Goal: Contribute content: Add original content to the website for others to see

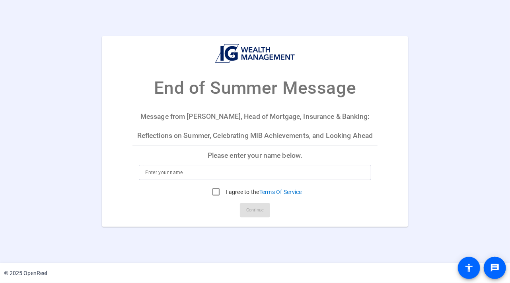
click at [169, 172] on input at bounding box center [254, 173] width 219 height 10
type input "J"
type input "Alana Riley"
click at [105, 134] on mat-card "End of Summer Message Message from Alana Riley, Head of Mortgage, Insurance & B…" at bounding box center [255, 131] width 306 height 191
click at [220, 191] on input "I agree to the Terms Of Service" at bounding box center [216, 192] width 16 height 16
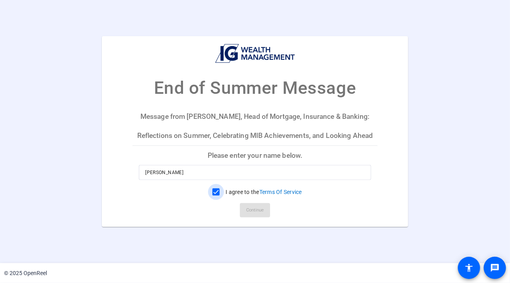
checkbox input "true"
click at [244, 211] on span at bounding box center [255, 210] width 30 height 19
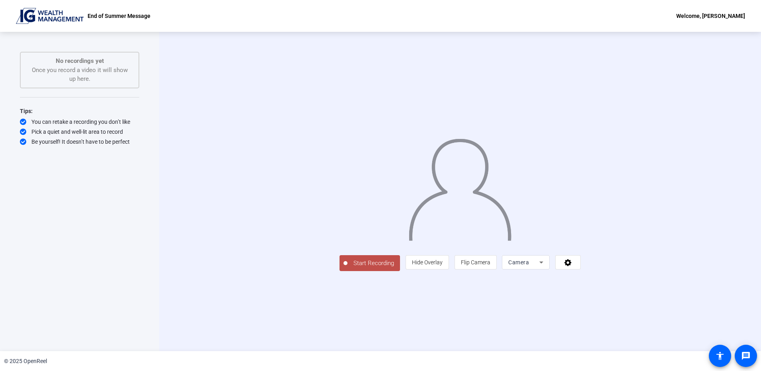
click at [348, 268] on span "Start Recording" at bounding box center [374, 263] width 53 height 9
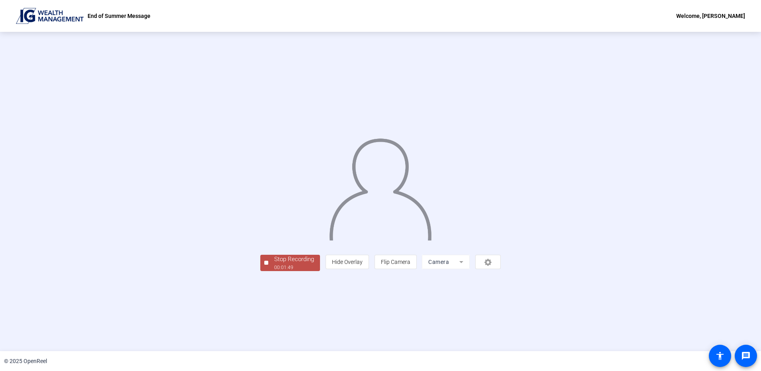
click at [274, 264] on div "Stop Recording" at bounding box center [294, 259] width 40 height 9
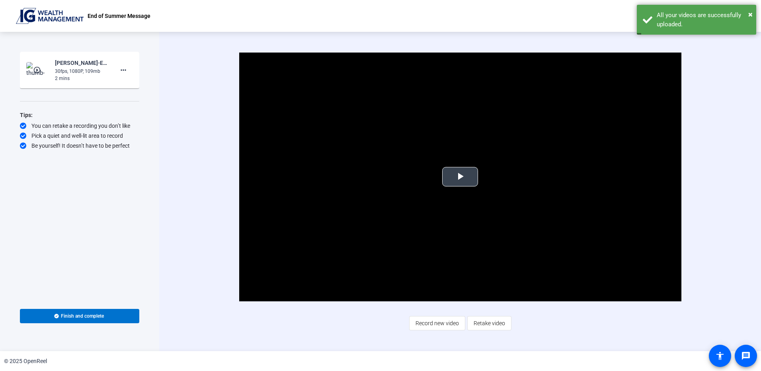
click at [460, 177] on span "Video Player" at bounding box center [460, 177] width 0 height 0
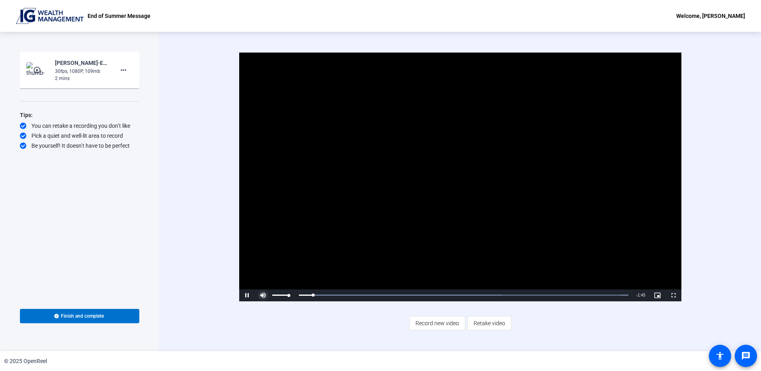
click at [264, 283] on span "Video Player" at bounding box center [263, 295] width 16 height 0
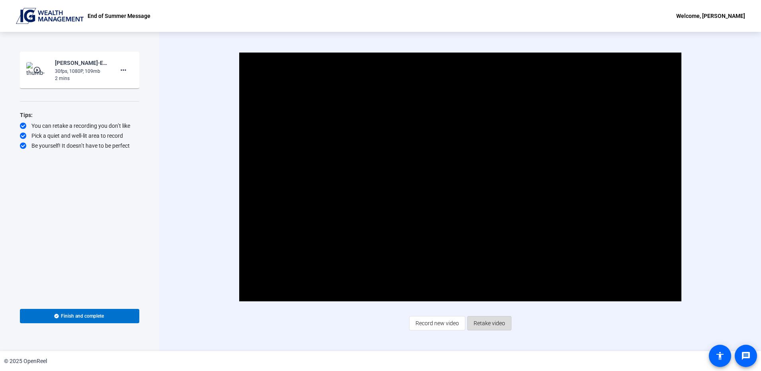
click at [497, 283] on span "Retake video" at bounding box center [489, 323] width 31 height 15
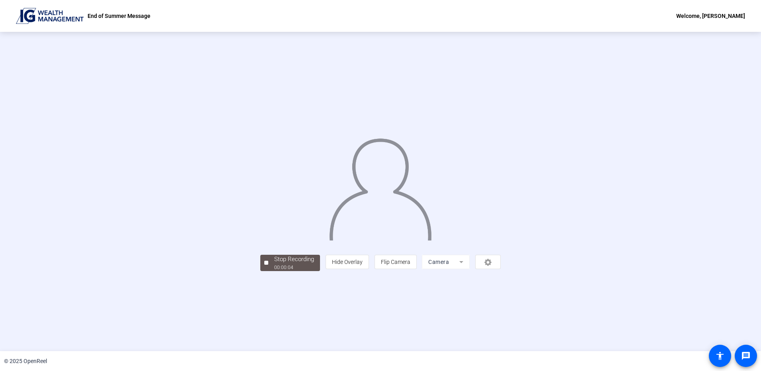
click at [470, 269] on mat-form-field "Camera" at bounding box center [446, 262] width 48 height 14
click at [501, 269] on div "person Hide Overlay flip Flip Camera Camera" at bounding box center [413, 262] width 175 height 14
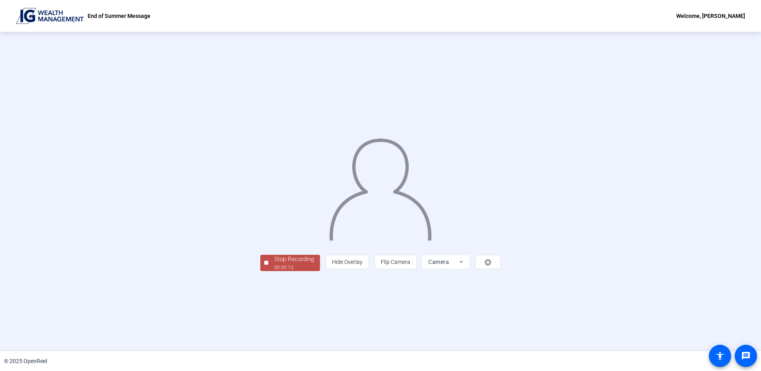
click at [510, 12] on div "Welcome, [PERSON_NAME]" at bounding box center [710, 16] width 69 height 10
click at [510, 250] on div at bounding box center [380, 185] width 761 height 371
click at [501, 269] on div "person Hide Overlay flip Flip Camera Camera" at bounding box center [413, 262] width 175 height 14
click at [470, 269] on mat-form-field "Camera" at bounding box center [446, 262] width 48 height 14
click at [501, 269] on div "person Hide Overlay flip Flip Camera Camera" at bounding box center [413, 262] width 175 height 14
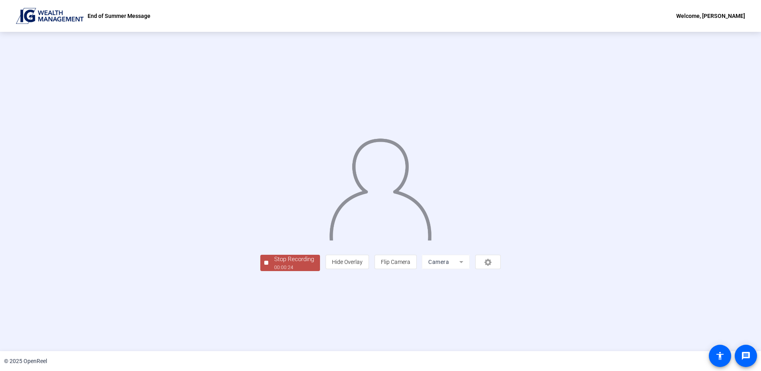
click at [274, 271] on div "00:00:24" at bounding box center [294, 267] width 40 height 7
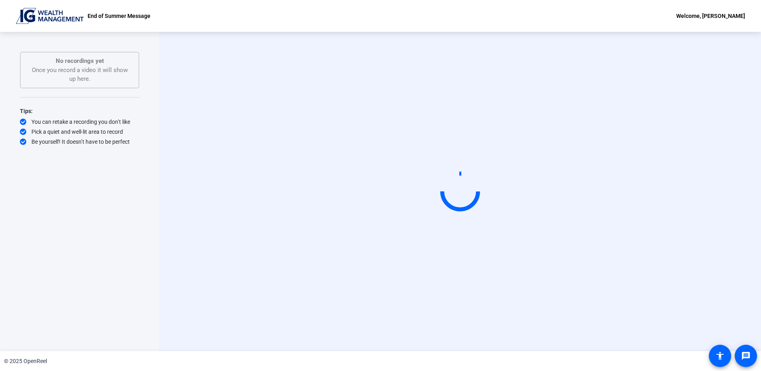
click at [510, 18] on div "Welcome, [PERSON_NAME]" at bounding box center [710, 16] width 69 height 10
click at [510, 46] on div at bounding box center [380, 185] width 761 height 371
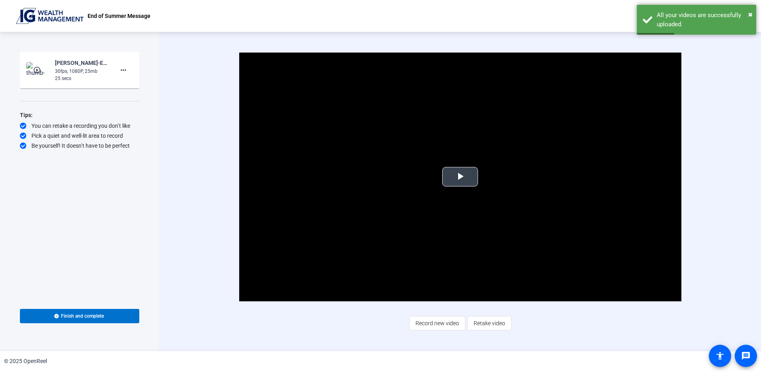
click at [460, 177] on span "Video Player" at bounding box center [460, 177] width 0 height 0
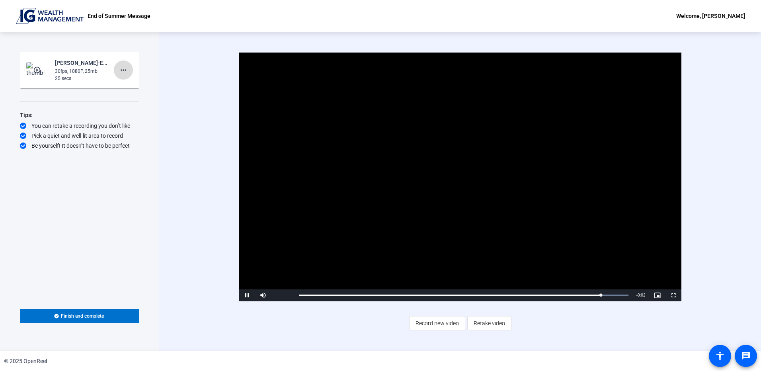
click at [125, 71] on mat-icon "more_horiz" at bounding box center [124, 70] width 10 height 10
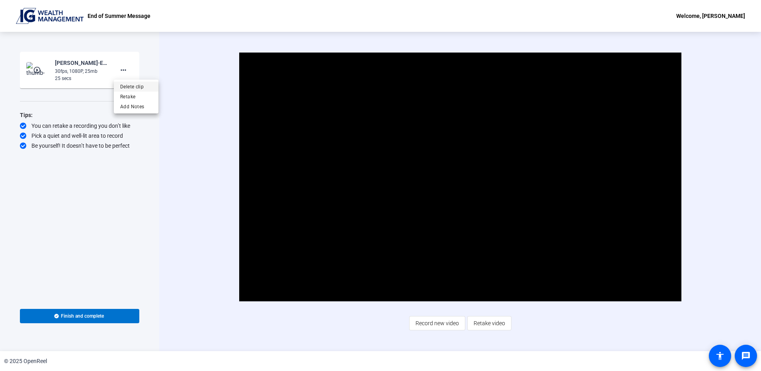
click at [126, 86] on span "Delete clip" at bounding box center [136, 87] width 32 height 10
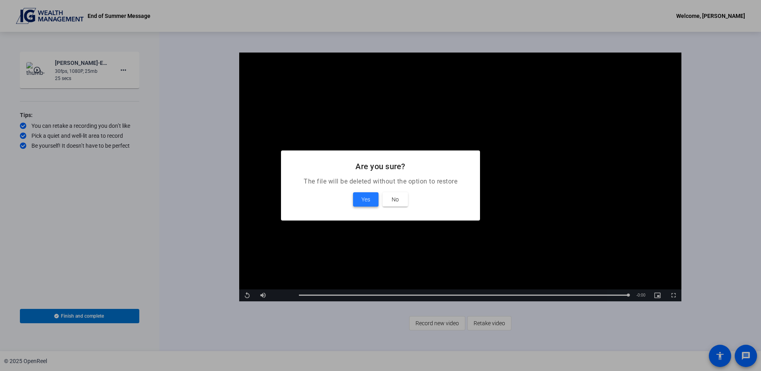
click at [374, 198] on span at bounding box center [365, 199] width 25 height 19
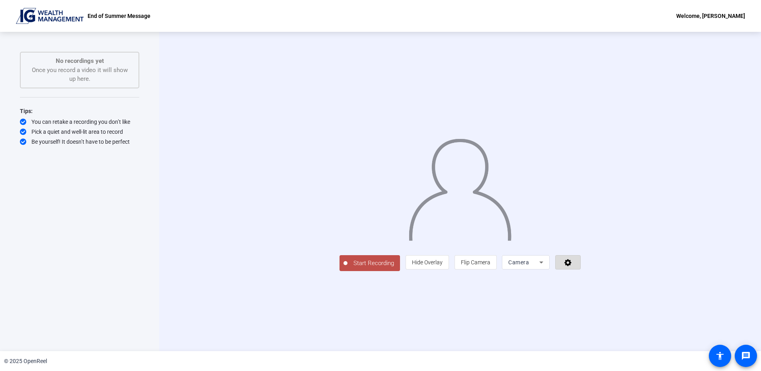
click at [510, 272] on span at bounding box center [568, 262] width 25 height 19
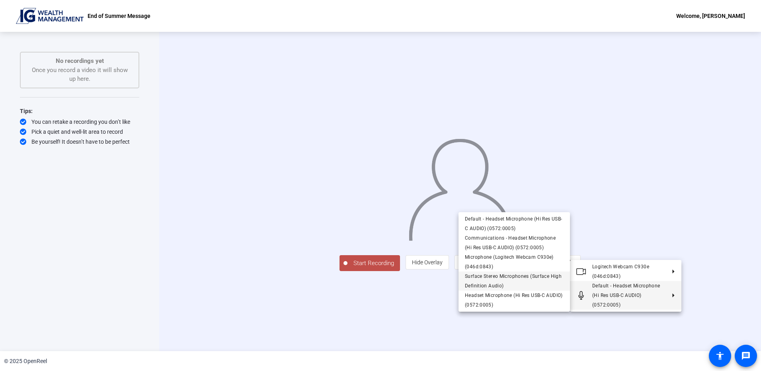
click at [494, 273] on span "Surface Stereo Microphones (Surface High Definition Audio)" at bounding box center [514, 281] width 99 height 19
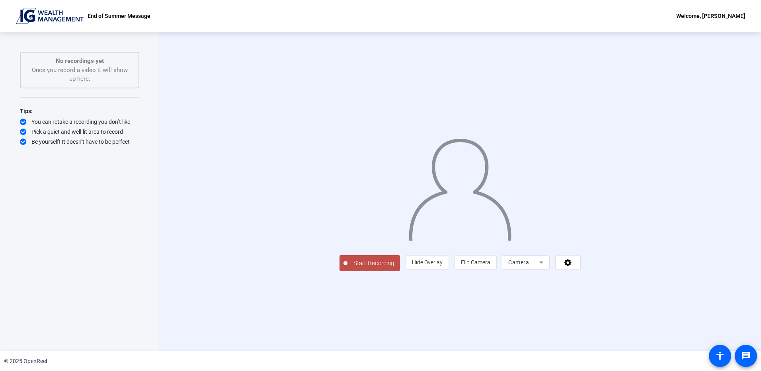
click at [348, 268] on span "Start Recording" at bounding box center [374, 263] width 53 height 9
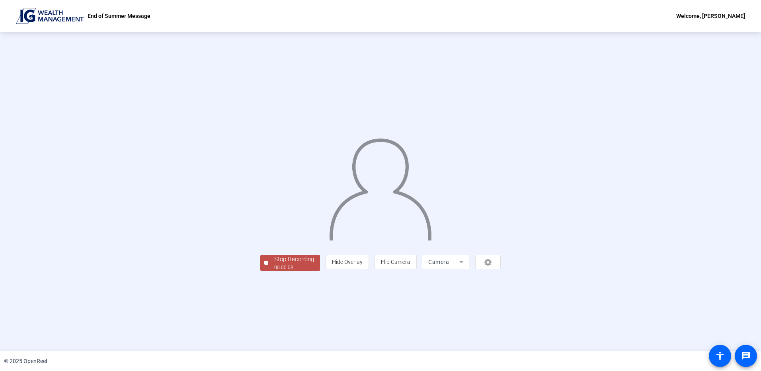
click at [274, 271] on div "00:00:08" at bounding box center [294, 267] width 40 height 7
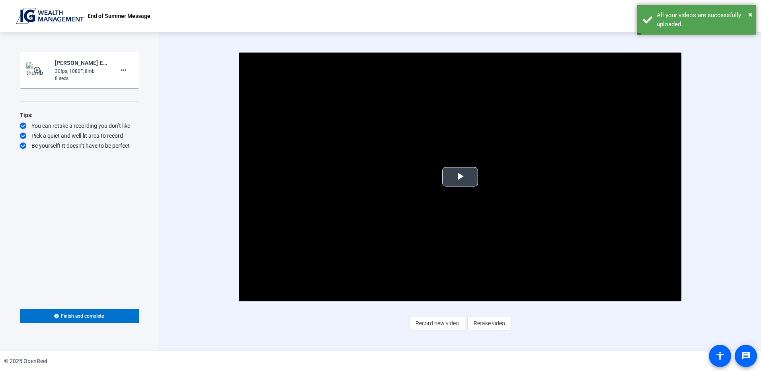
click at [460, 177] on span "Video Player" at bounding box center [460, 177] width 0 height 0
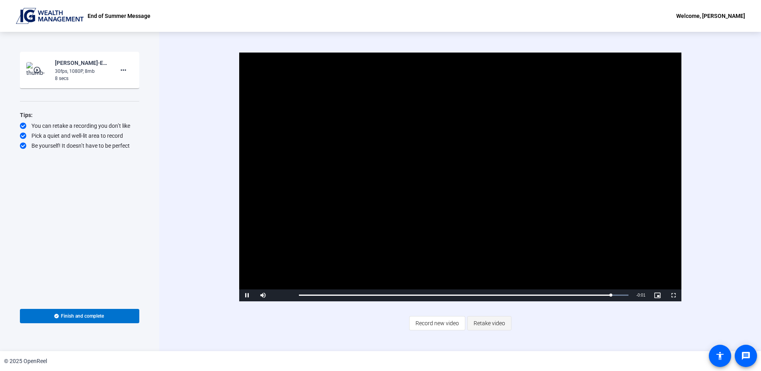
click at [493, 283] on span "Retake video" at bounding box center [489, 323] width 31 height 15
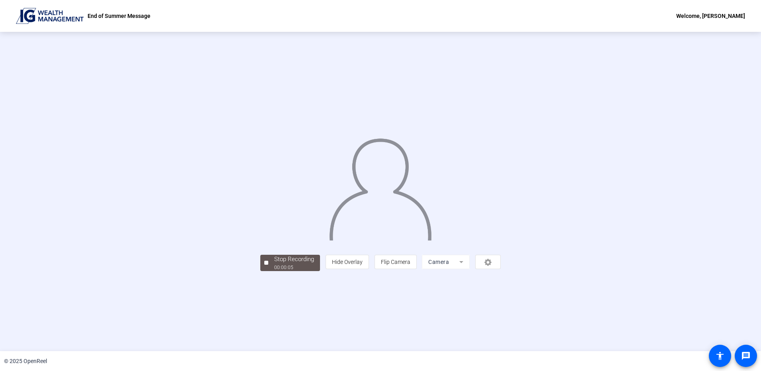
click at [274, 271] on div "00:00:05" at bounding box center [294, 267] width 40 height 7
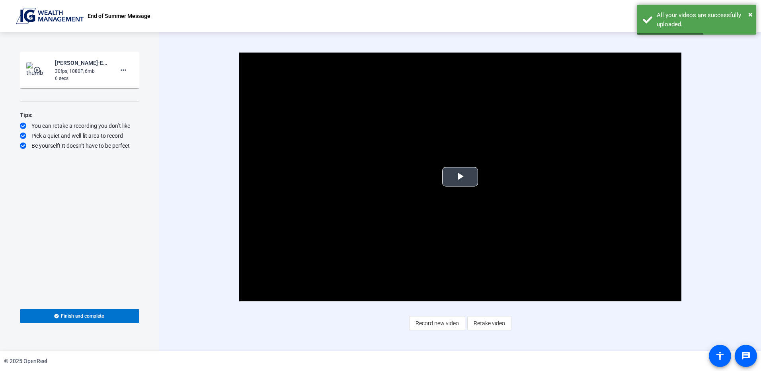
click at [460, 177] on span "Video Player" at bounding box center [460, 177] width 0 height 0
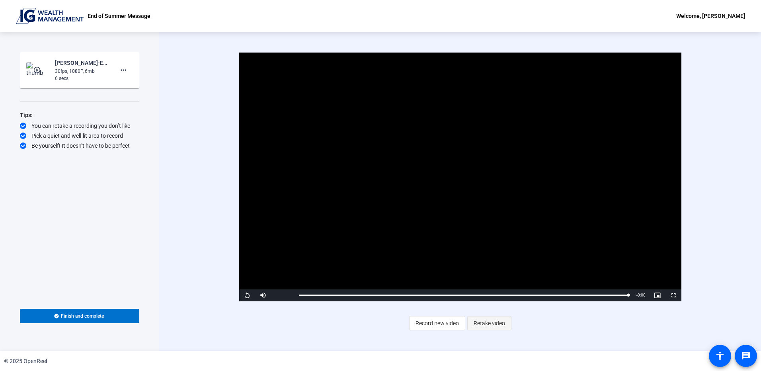
click at [485, 283] on span "Retake video" at bounding box center [489, 323] width 31 height 15
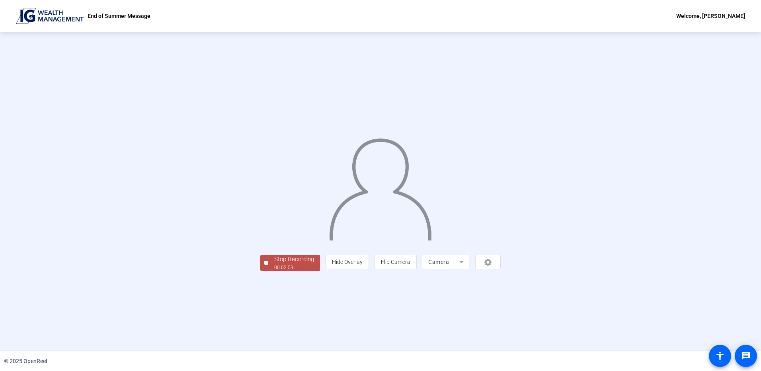
click at [274, 271] on div "00:02:53" at bounding box center [294, 267] width 40 height 7
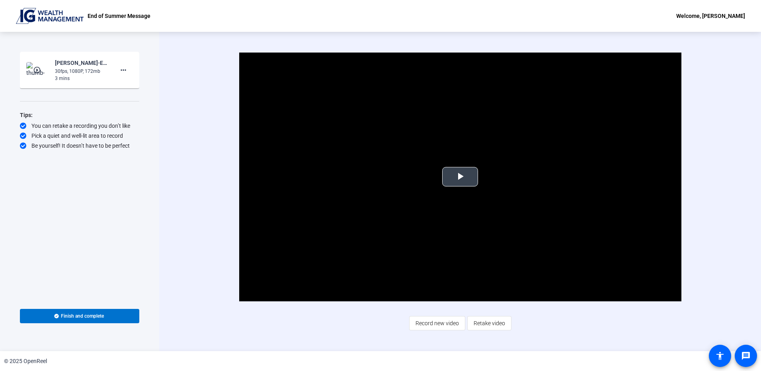
click at [460, 177] on span "Video Player" at bounding box center [460, 177] width 0 height 0
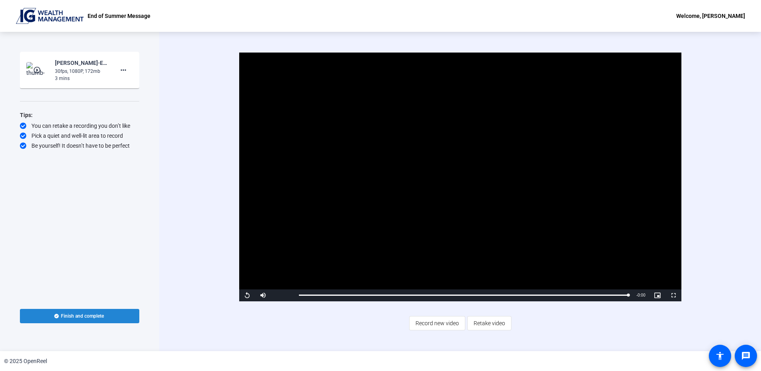
click at [76, 283] on span "Finish and complete" at bounding box center [82, 316] width 43 height 6
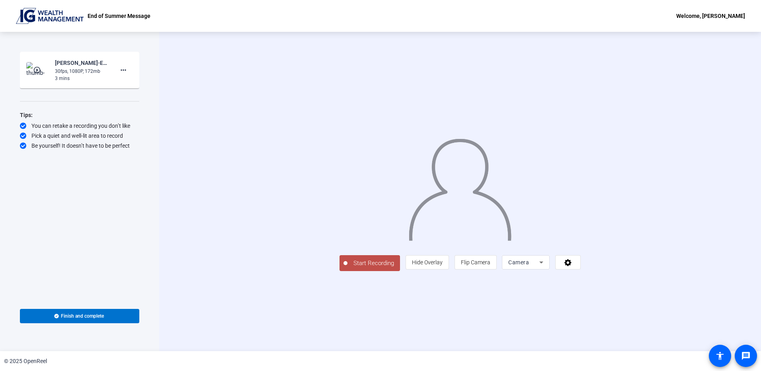
click at [348, 268] on span "Start Recording" at bounding box center [374, 263] width 53 height 9
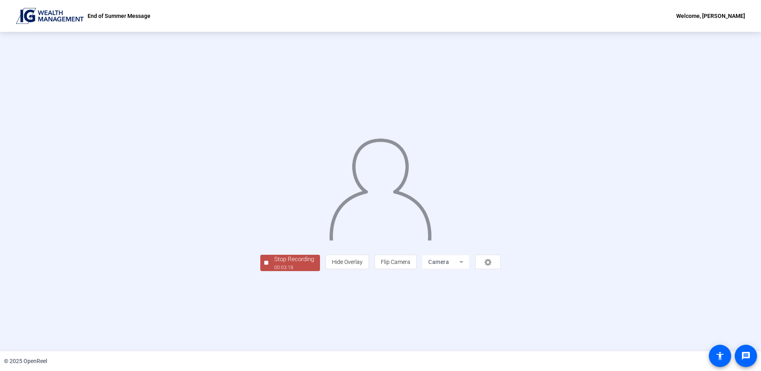
click at [274, 264] on div "Stop Recording" at bounding box center [294, 259] width 40 height 9
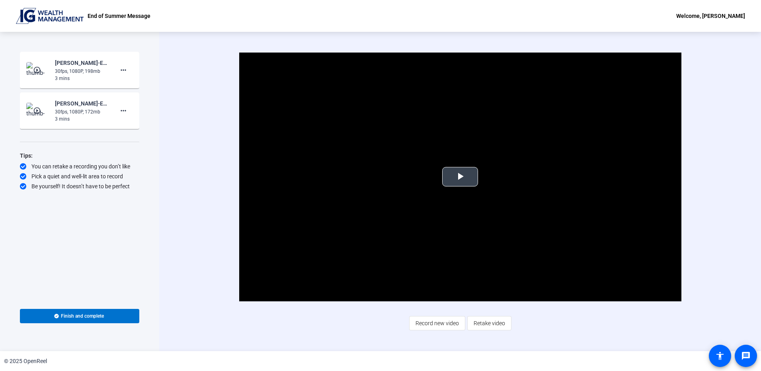
click at [460, 177] on span "Video Player" at bounding box center [460, 177] width 0 height 0
click at [488, 321] on span "Retake video" at bounding box center [489, 323] width 31 height 15
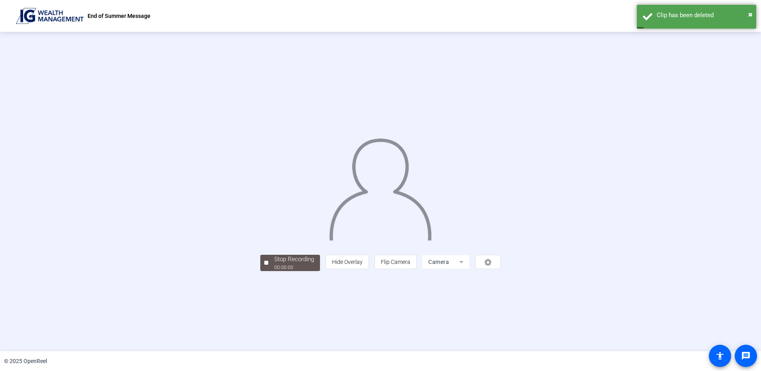
click at [501, 269] on div "person Hide Overlay flip Flip Camera Camera" at bounding box center [413, 262] width 175 height 14
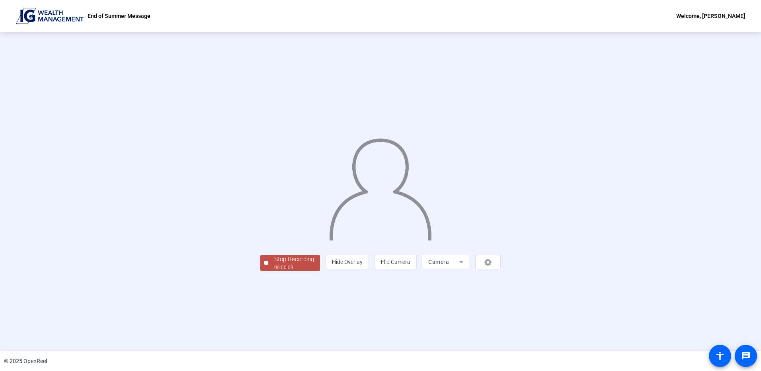
click at [274, 271] on div "00:00:09" at bounding box center [294, 267] width 40 height 7
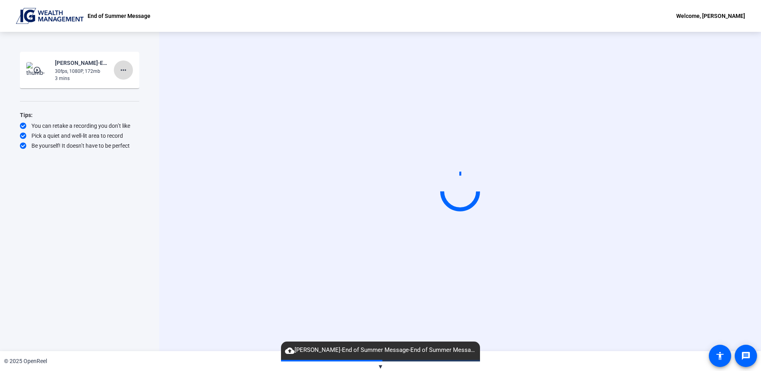
click at [127, 67] on mat-icon "more_horiz" at bounding box center [124, 70] width 10 height 10
click at [129, 84] on span "Delete clip" at bounding box center [136, 87] width 32 height 10
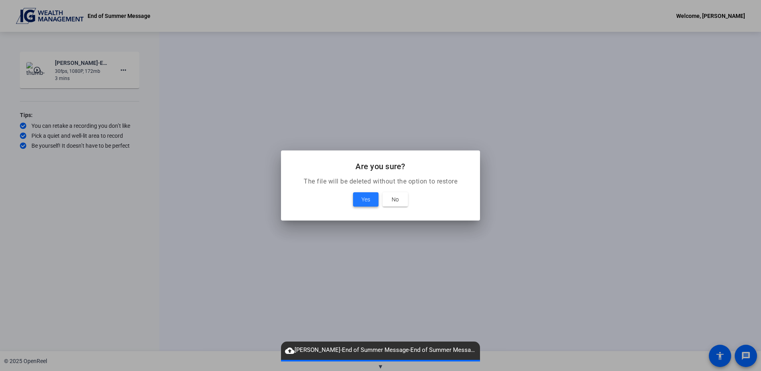
click at [369, 198] on span "Yes" at bounding box center [365, 200] width 9 height 10
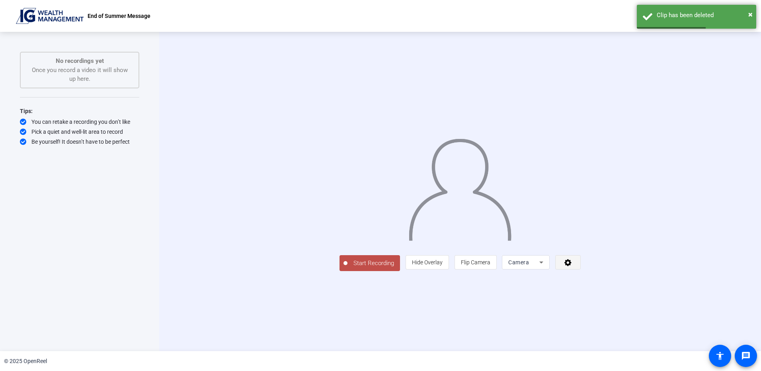
click at [572, 266] on icon at bounding box center [568, 262] width 7 height 7
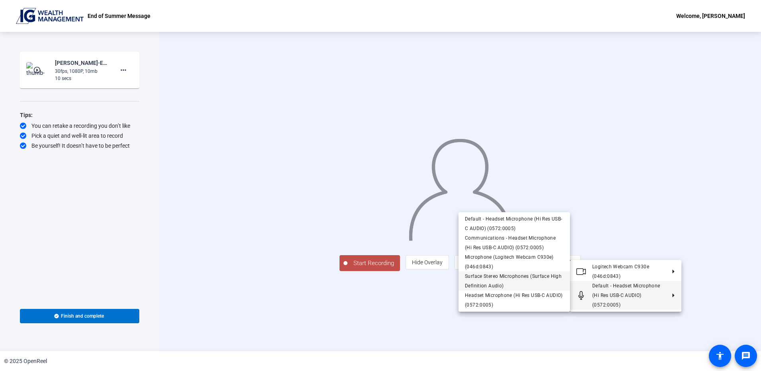
click at [521, 277] on span "Surface Stereo Microphones (Surface High Definition Audio)" at bounding box center [513, 281] width 97 height 15
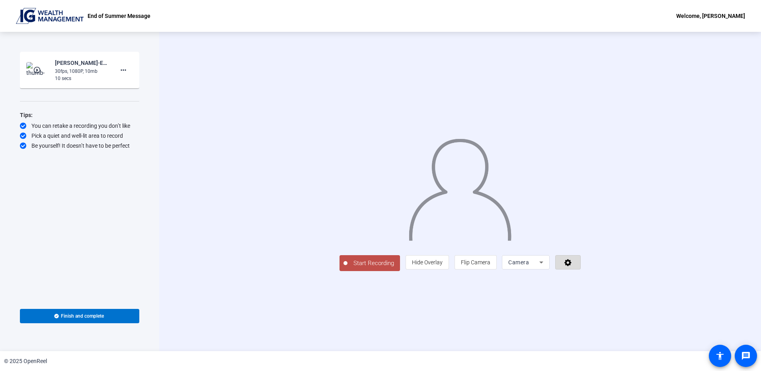
click at [572, 266] on icon at bounding box center [568, 262] width 7 height 7
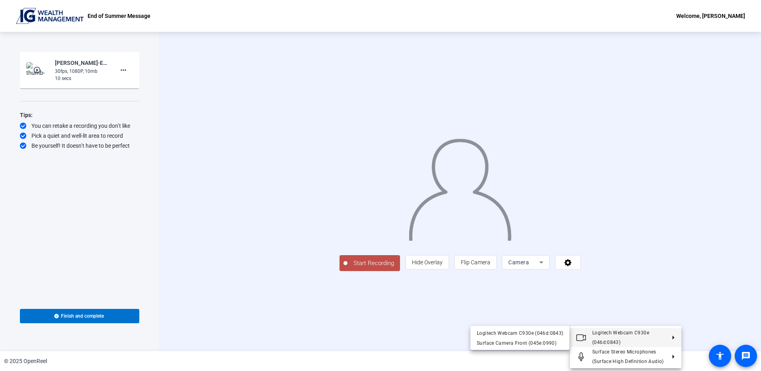
click at [266, 321] on div at bounding box center [380, 185] width 761 height 371
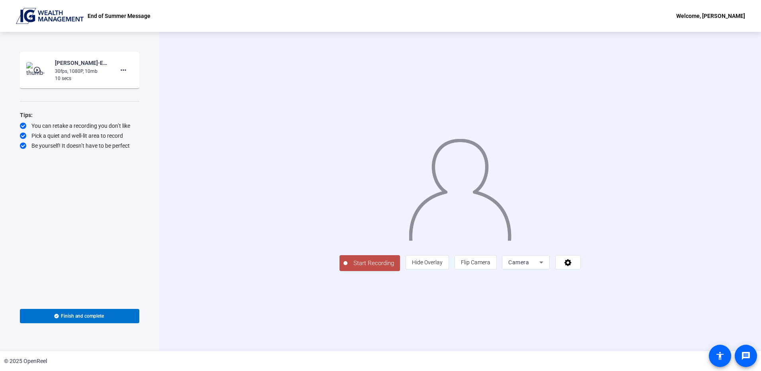
click at [348, 268] on span "Start Recording" at bounding box center [374, 263] width 53 height 9
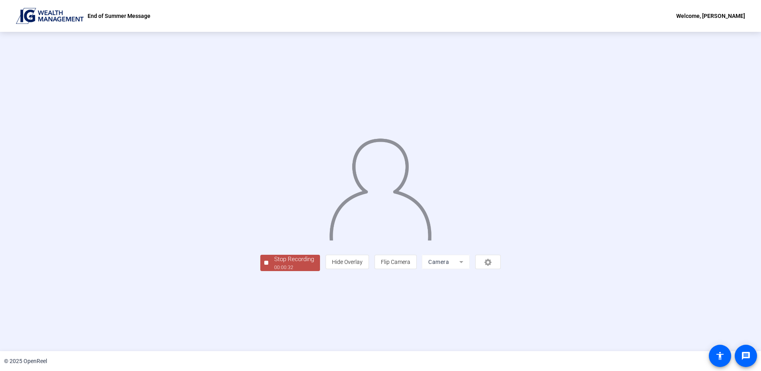
click at [274, 271] on div "00:00:32" at bounding box center [294, 267] width 40 height 7
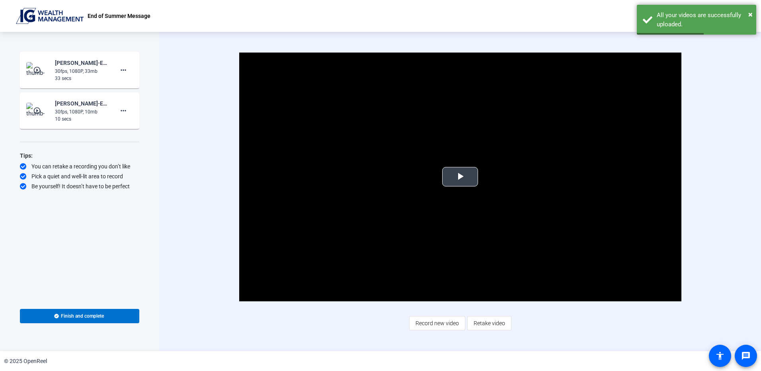
click at [460, 177] on span "Video Player" at bounding box center [460, 177] width 0 height 0
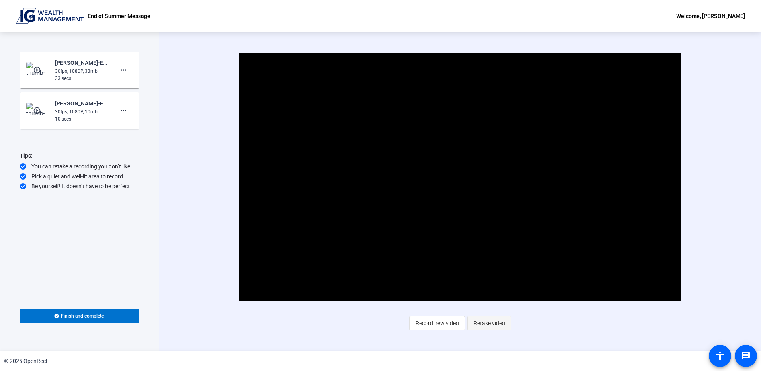
click at [492, 324] on span "Retake video" at bounding box center [489, 323] width 31 height 15
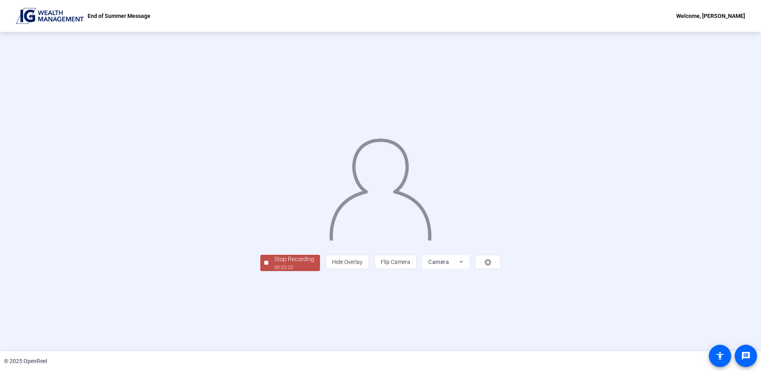
click at [274, 264] on div "Stop Recording" at bounding box center [294, 259] width 40 height 9
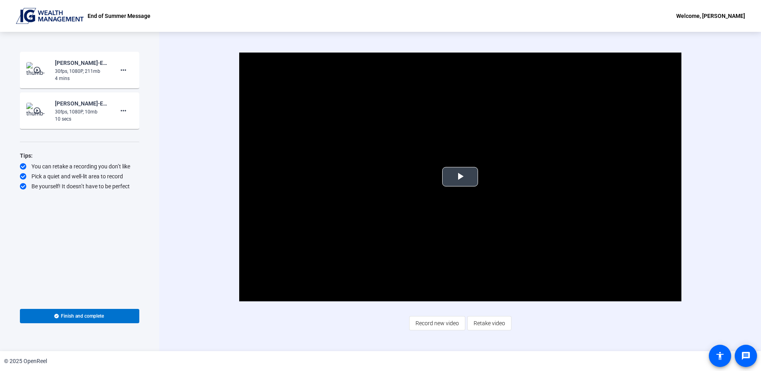
click at [460, 177] on span "Video Player" at bounding box center [460, 177] width 0 height 0
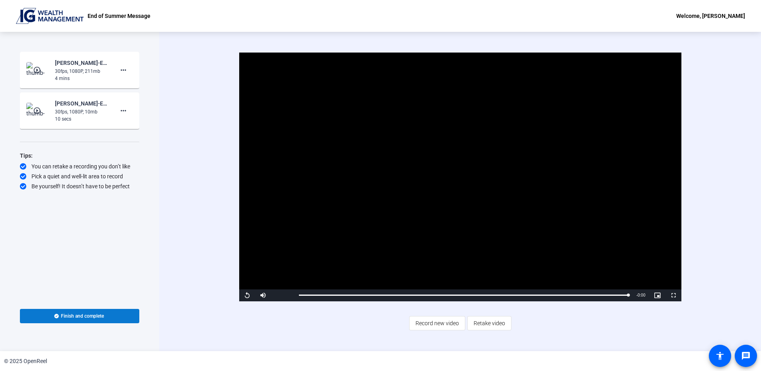
click at [76, 317] on span "Finish and complete" at bounding box center [82, 316] width 43 height 6
